Goal: Task Accomplishment & Management: Use online tool/utility

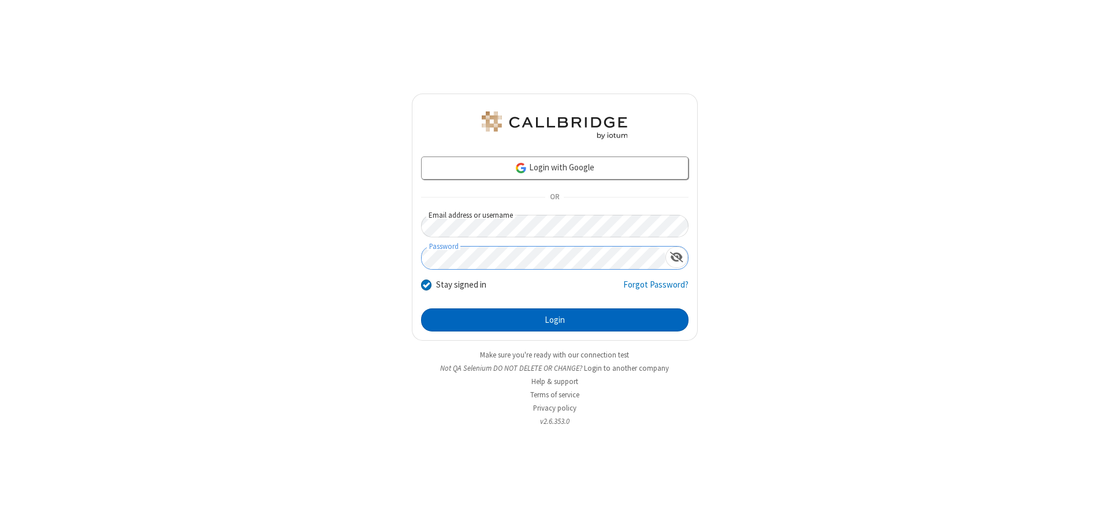
click at [555, 320] on button "Login" at bounding box center [555, 320] width 268 height 23
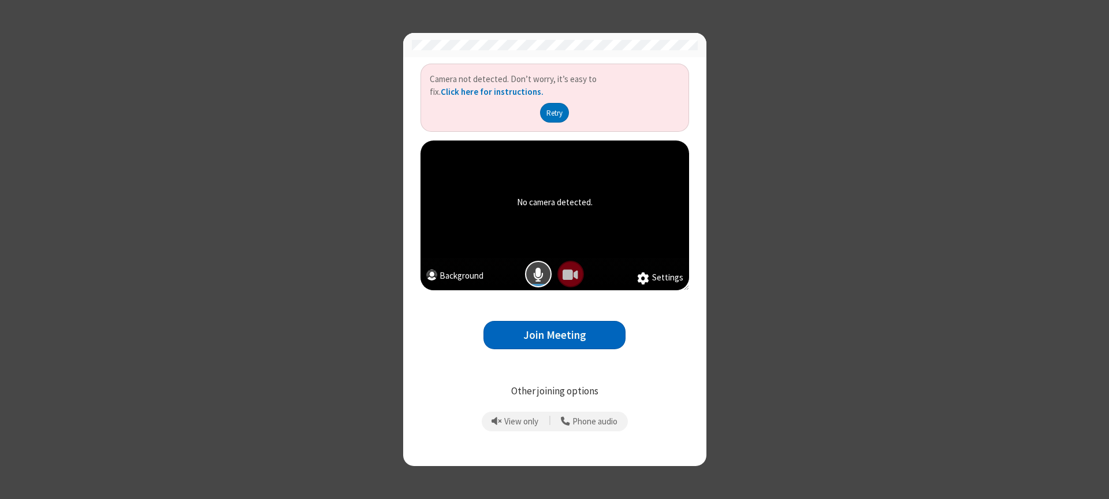
click at [555, 335] on button "Join Meeting" at bounding box center [555, 335] width 142 height 28
